Goal: Navigation & Orientation: Find specific page/section

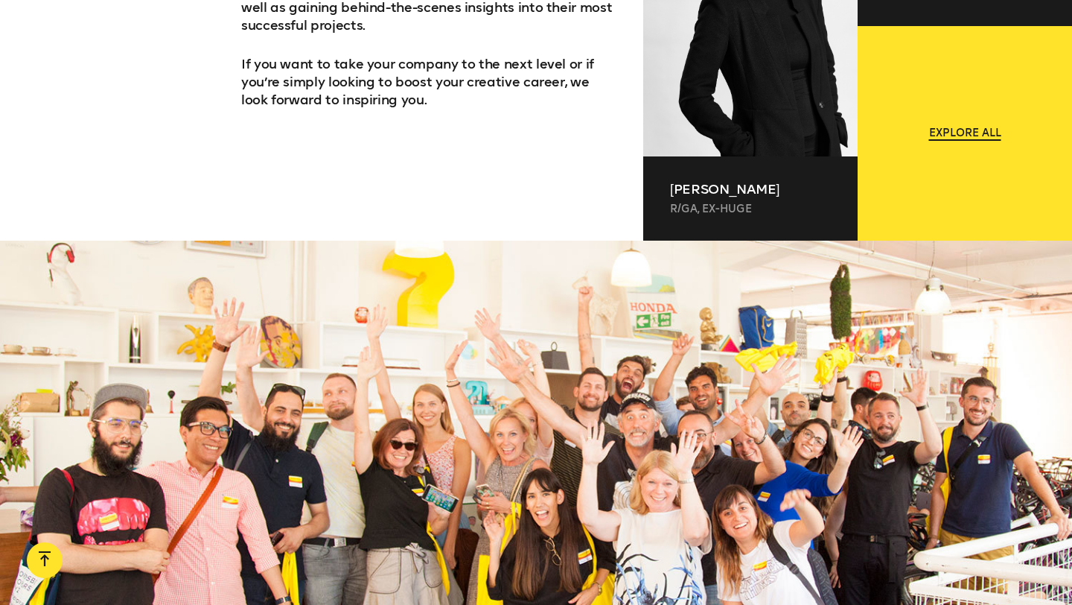
scroll to position [1286, 0]
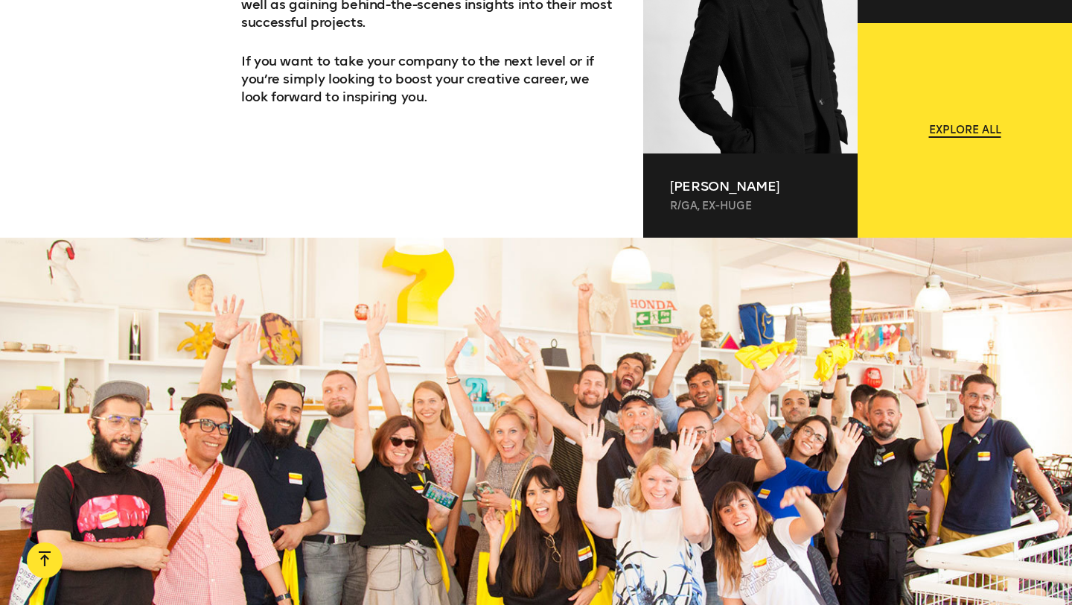
click at [989, 127] on span "Explore all" at bounding box center [965, 130] width 72 height 15
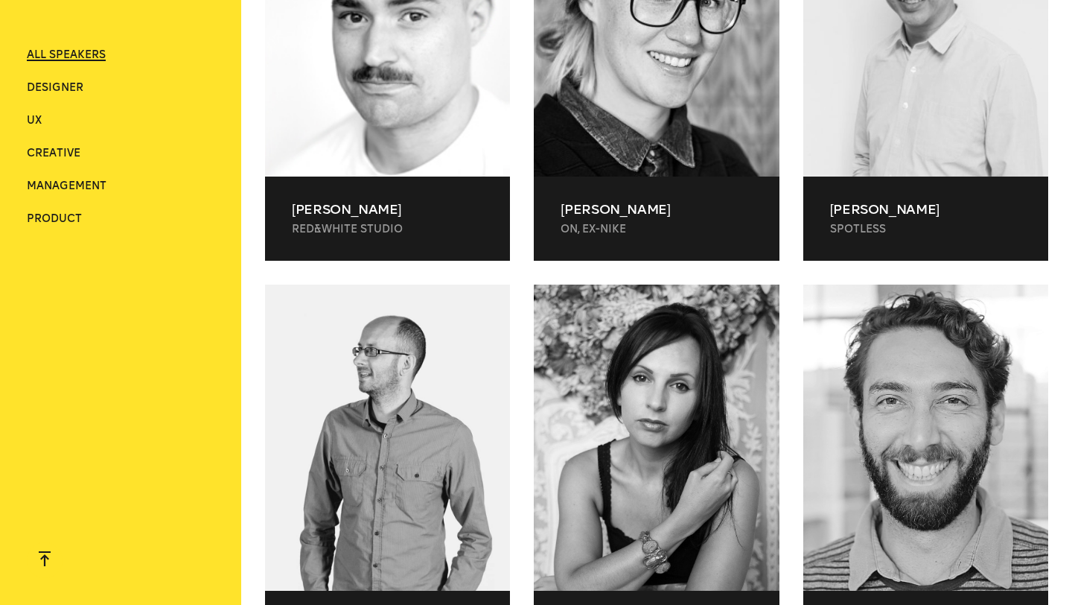
scroll to position [3592, 0]
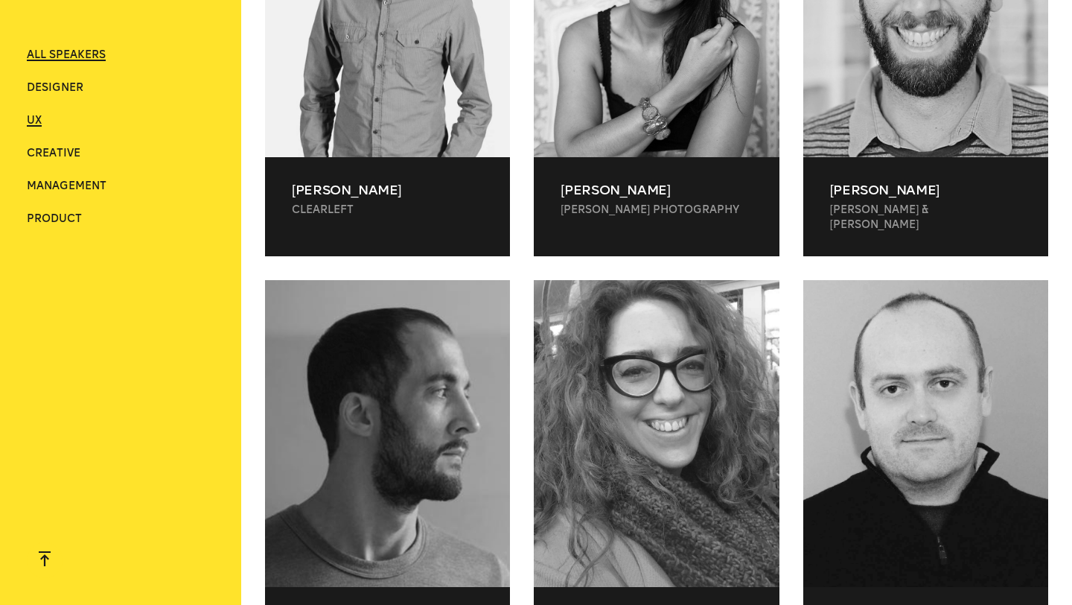
click at [34, 121] on span "UX" at bounding box center [34, 120] width 15 height 13
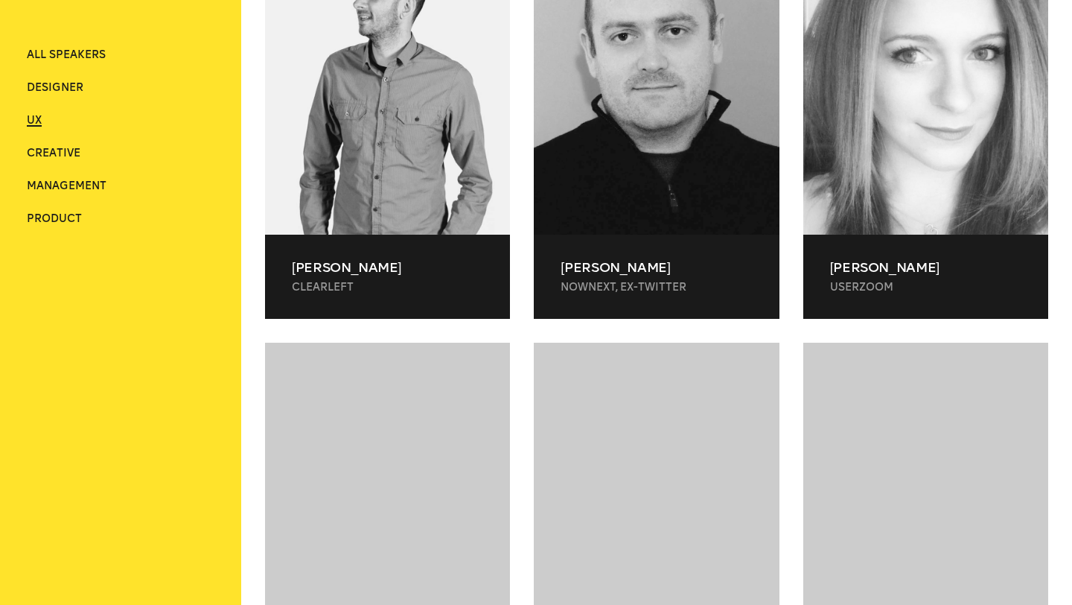
scroll to position [442, 0]
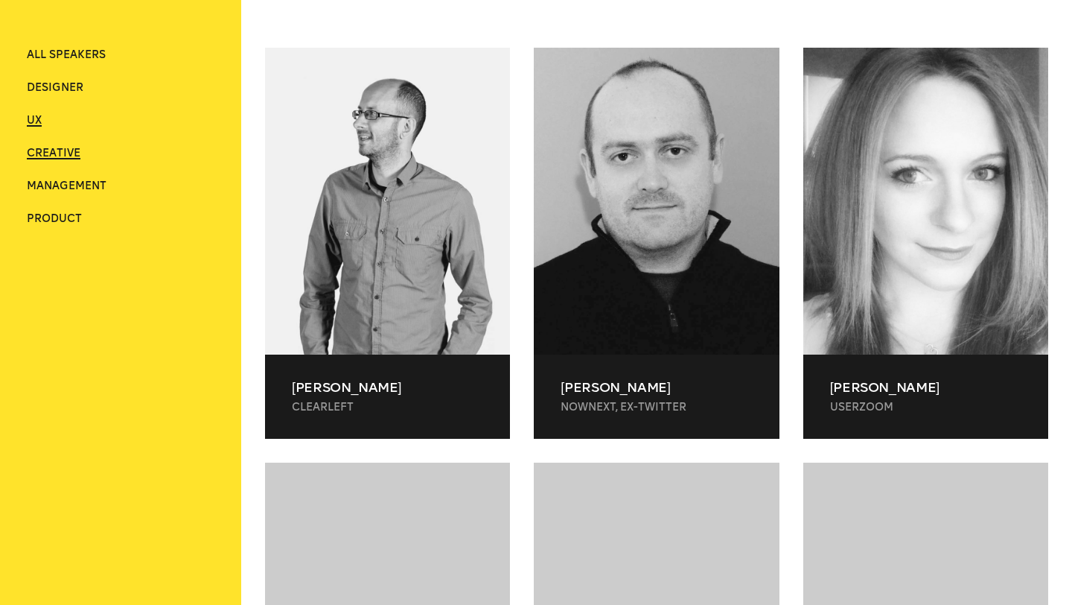
click at [45, 147] on span "Creative" at bounding box center [54, 153] width 54 height 13
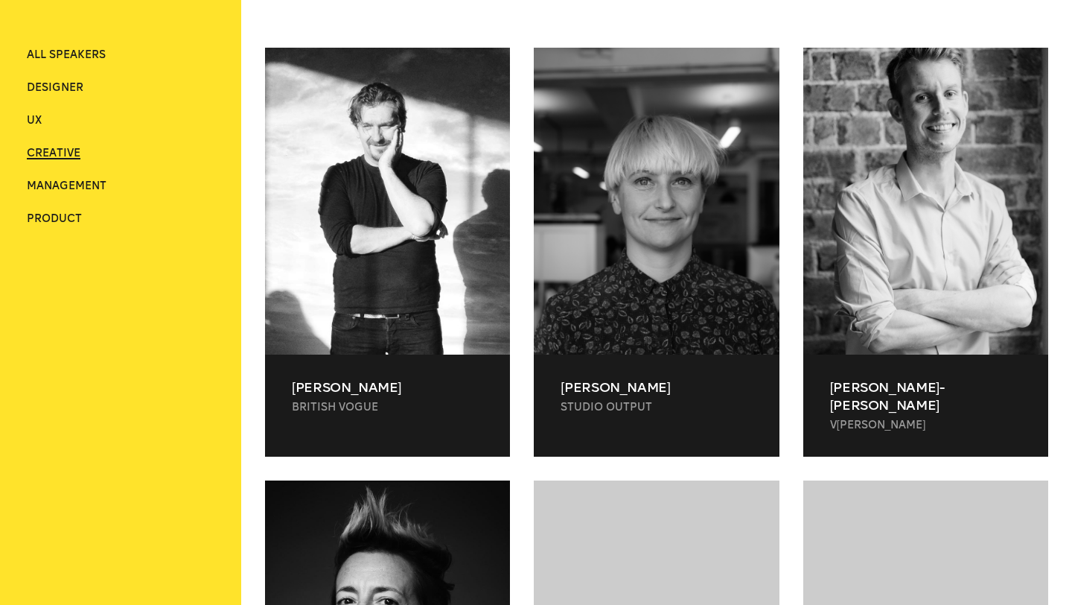
click at [51, 75] on ul "ALL SPEAKERS Designer UX Creative Management Product" at bounding box center [121, 137] width 188 height 179
click at [52, 89] on span "Designer" at bounding box center [55, 87] width 57 height 13
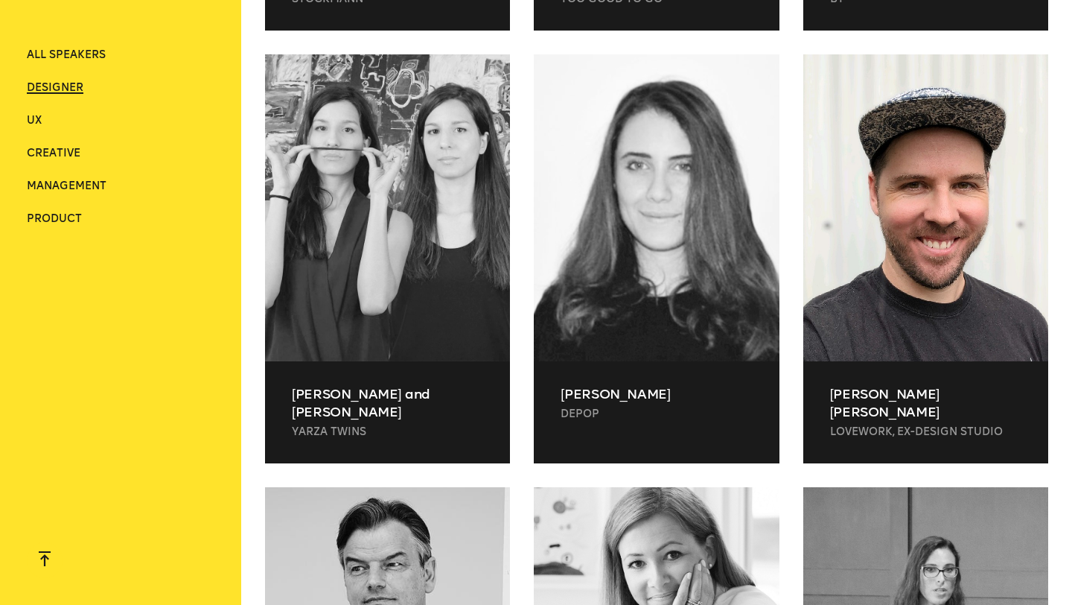
scroll to position [2558, 0]
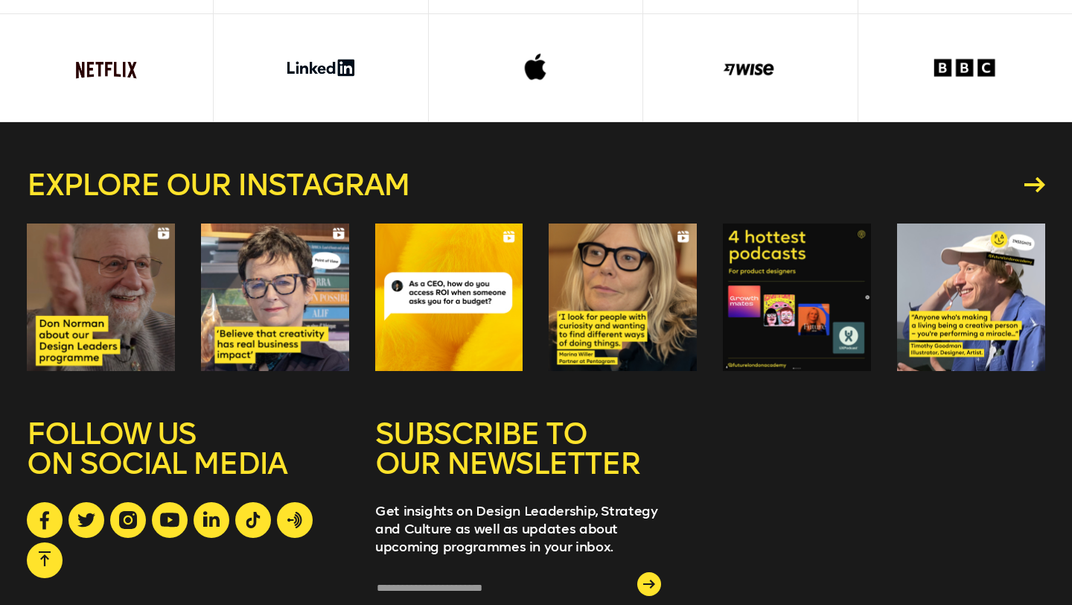
scroll to position [4107, 0]
